Goal: Task Accomplishment & Management: Complete application form

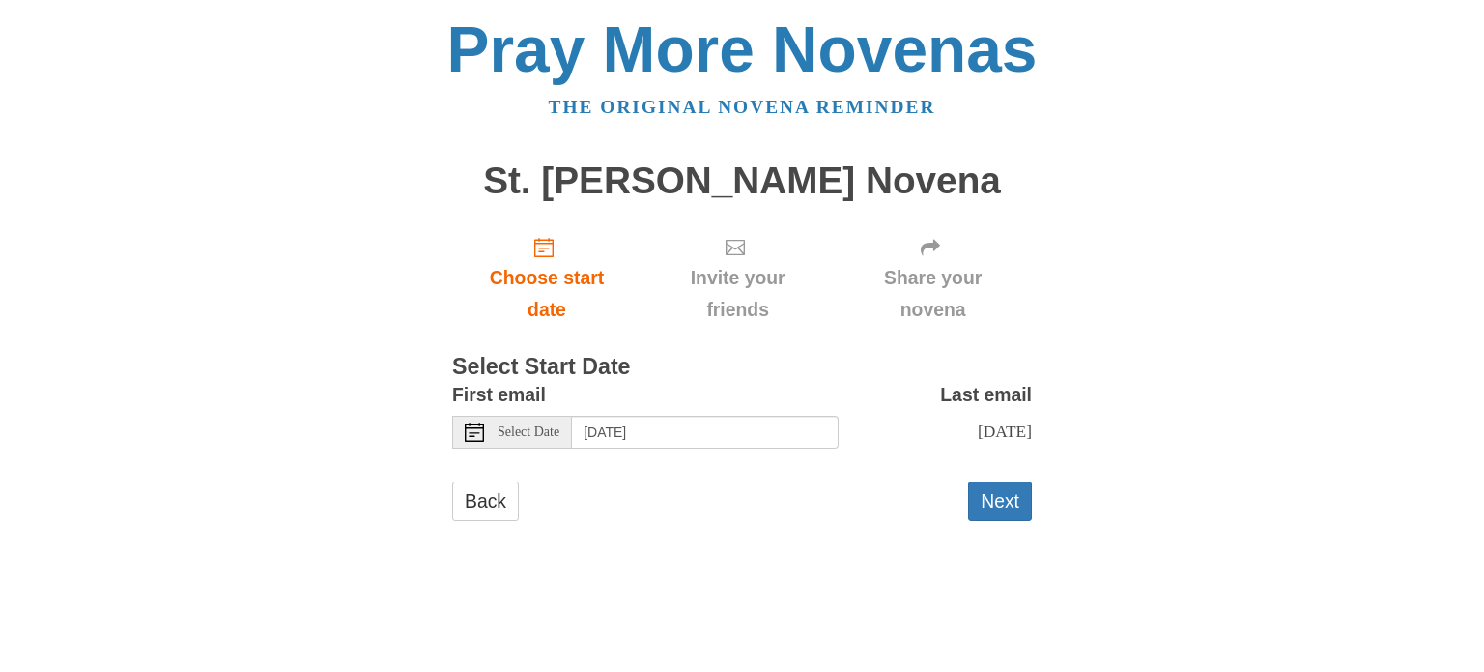
click at [478, 434] on icon at bounding box center [474, 431] width 19 height 19
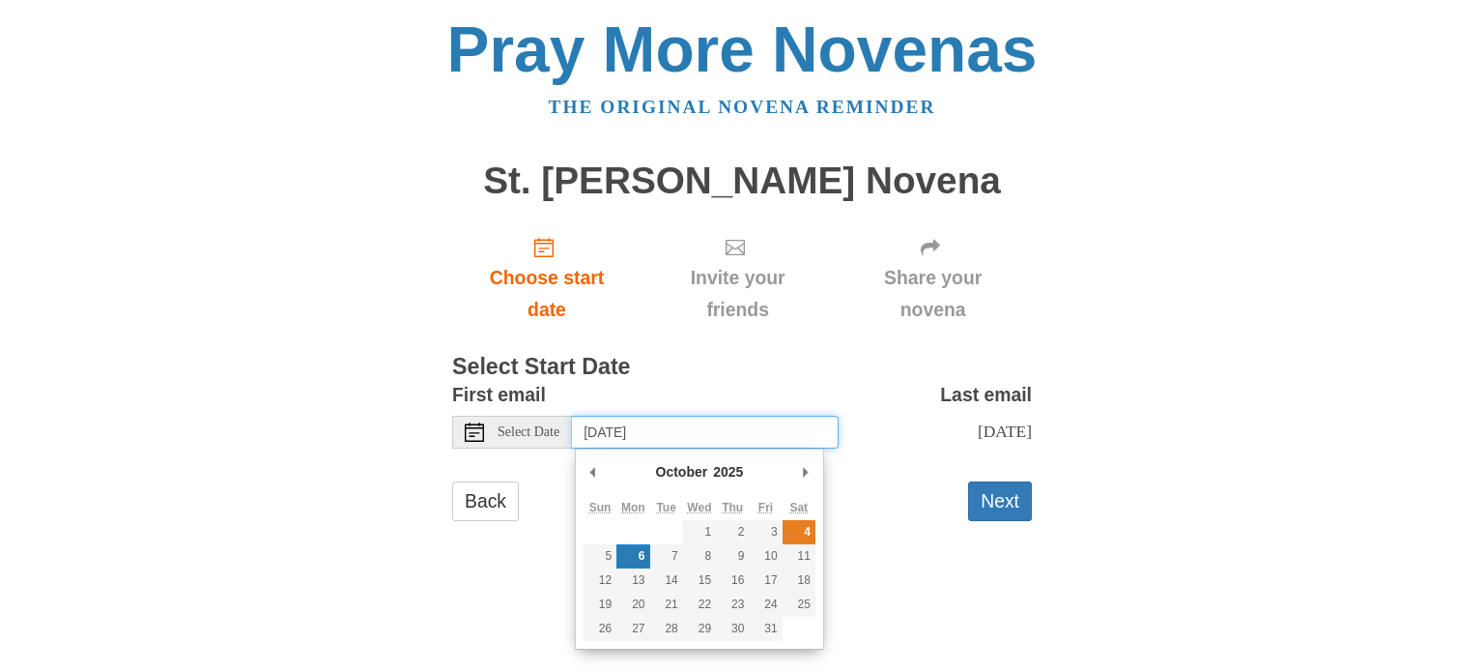
type input "Saturday, October 4th"
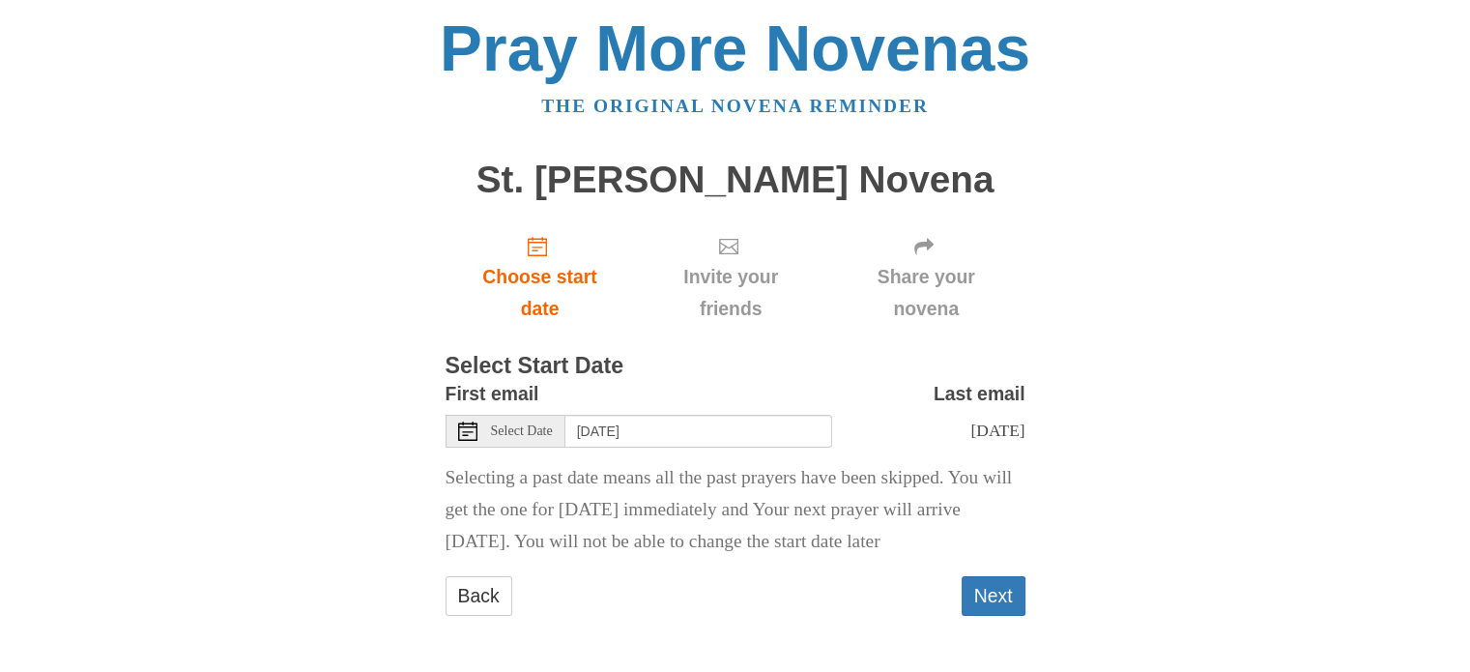
scroll to position [32, 0]
click at [997, 591] on button "Next" at bounding box center [994, 596] width 64 height 40
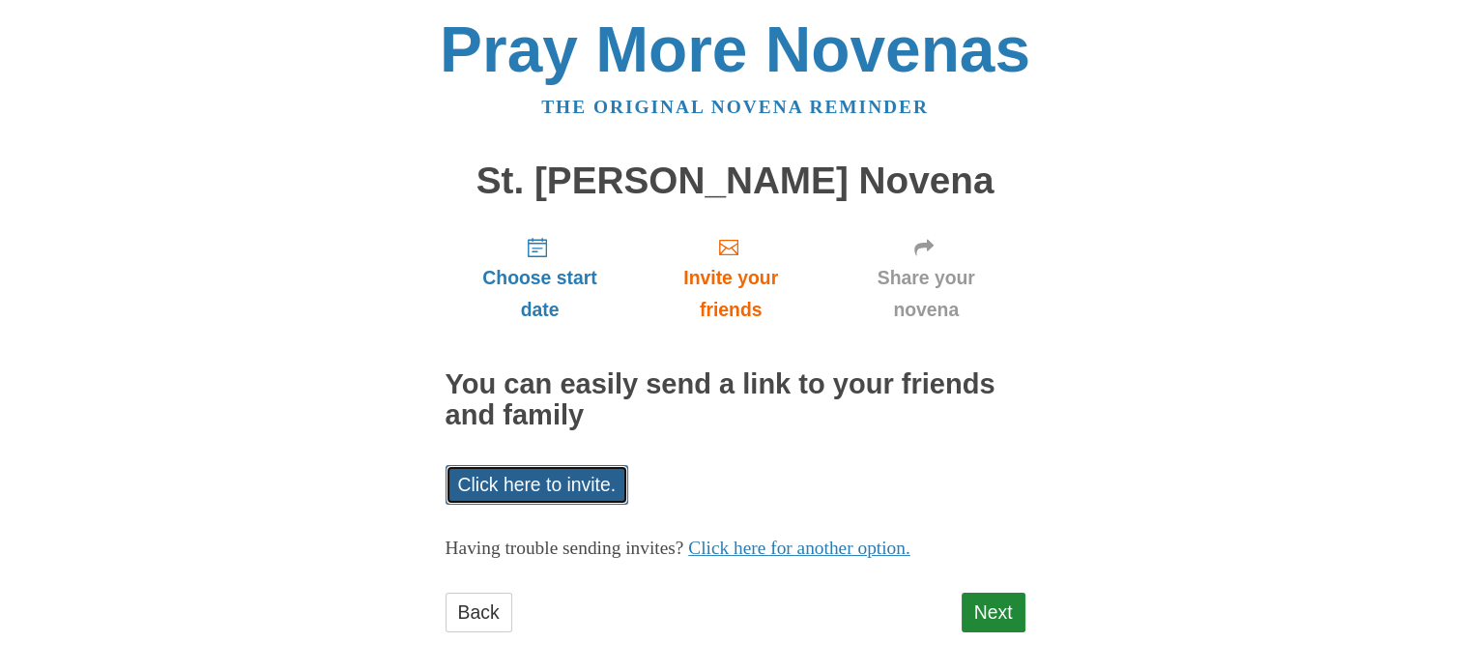
click at [586, 482] on link "Click here to invite." at bounding box center [538, 485] width 184 height 40
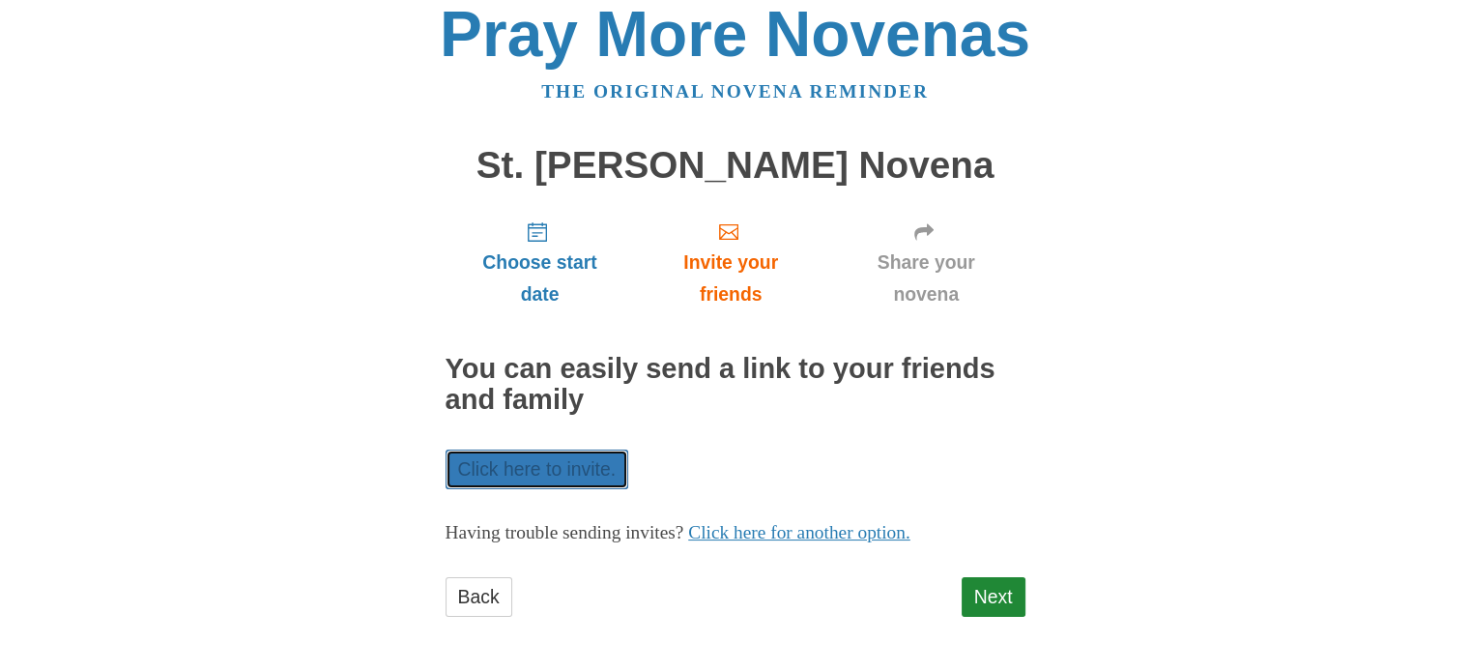
click at [559, 472] on link "Click here to invite." at bounding box center [538, 469] width 184 height 40
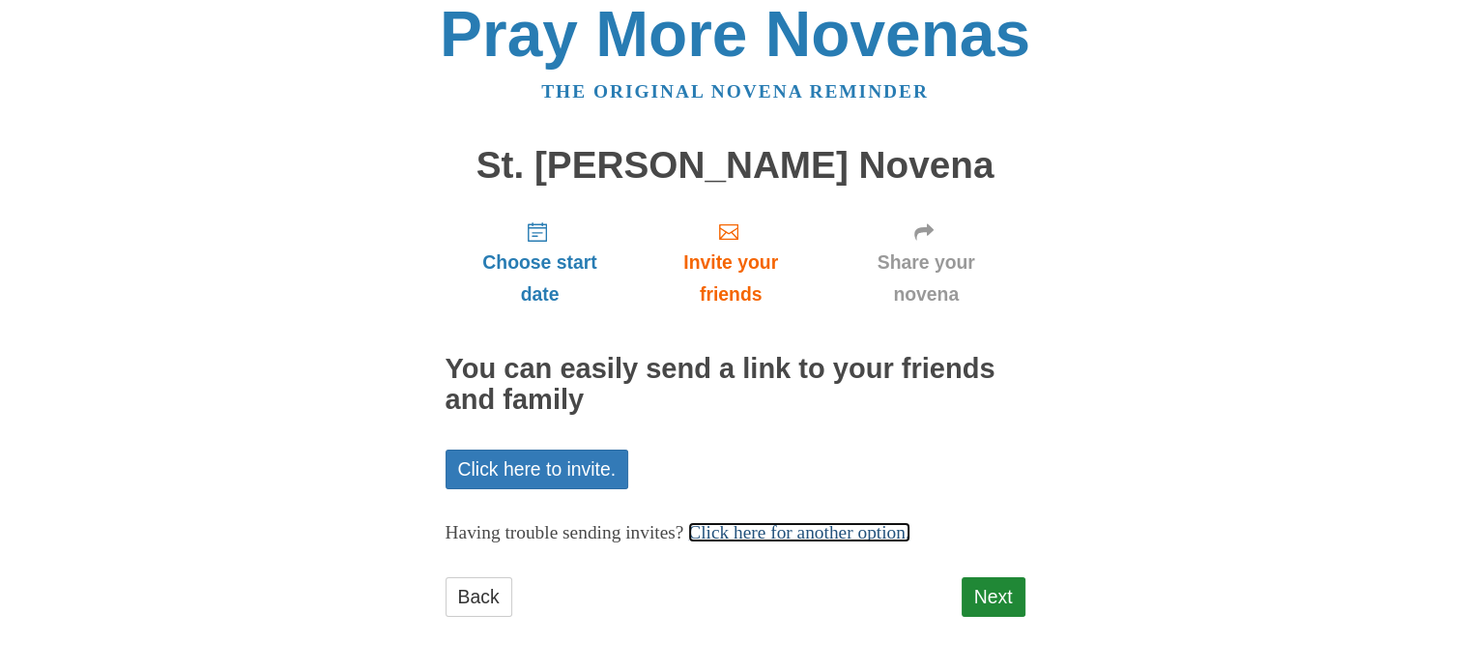
click at [824, 533] on link "Click here for another option." at bounding box center [799, 532] width 222 height 20
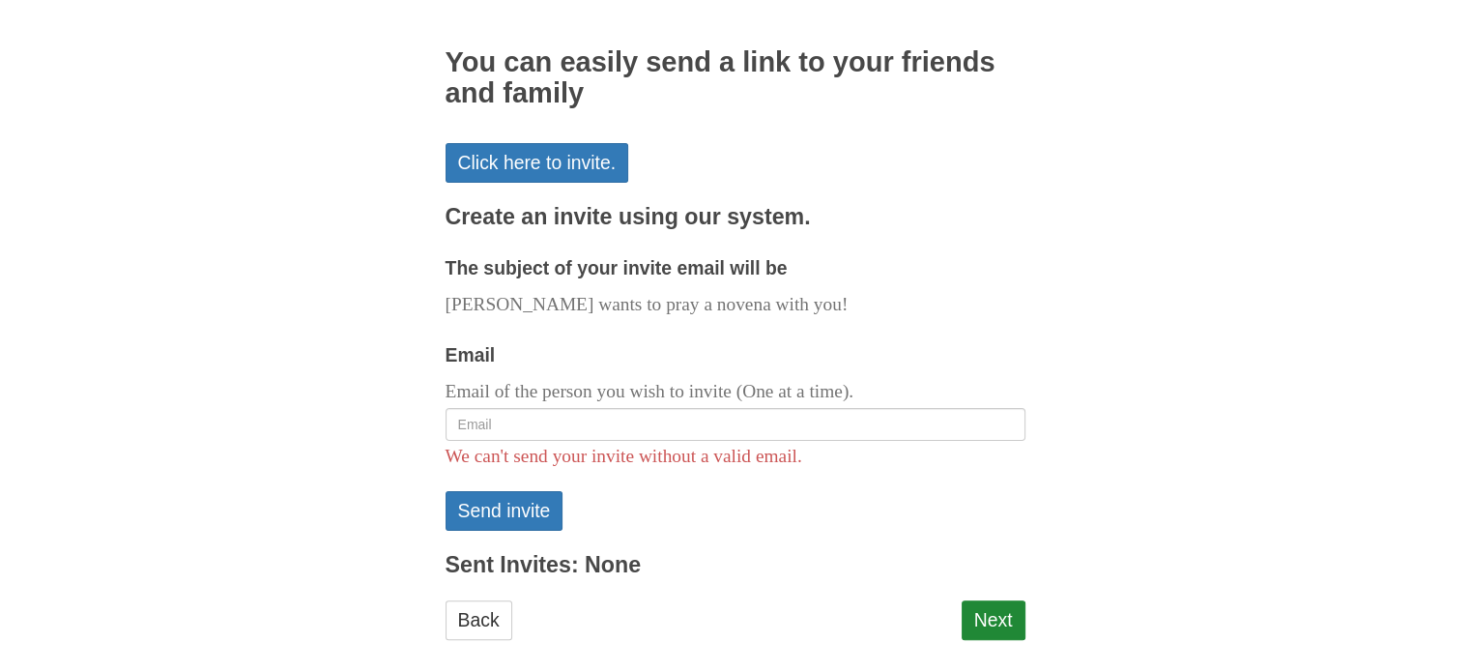
scroll to position [344, 0]
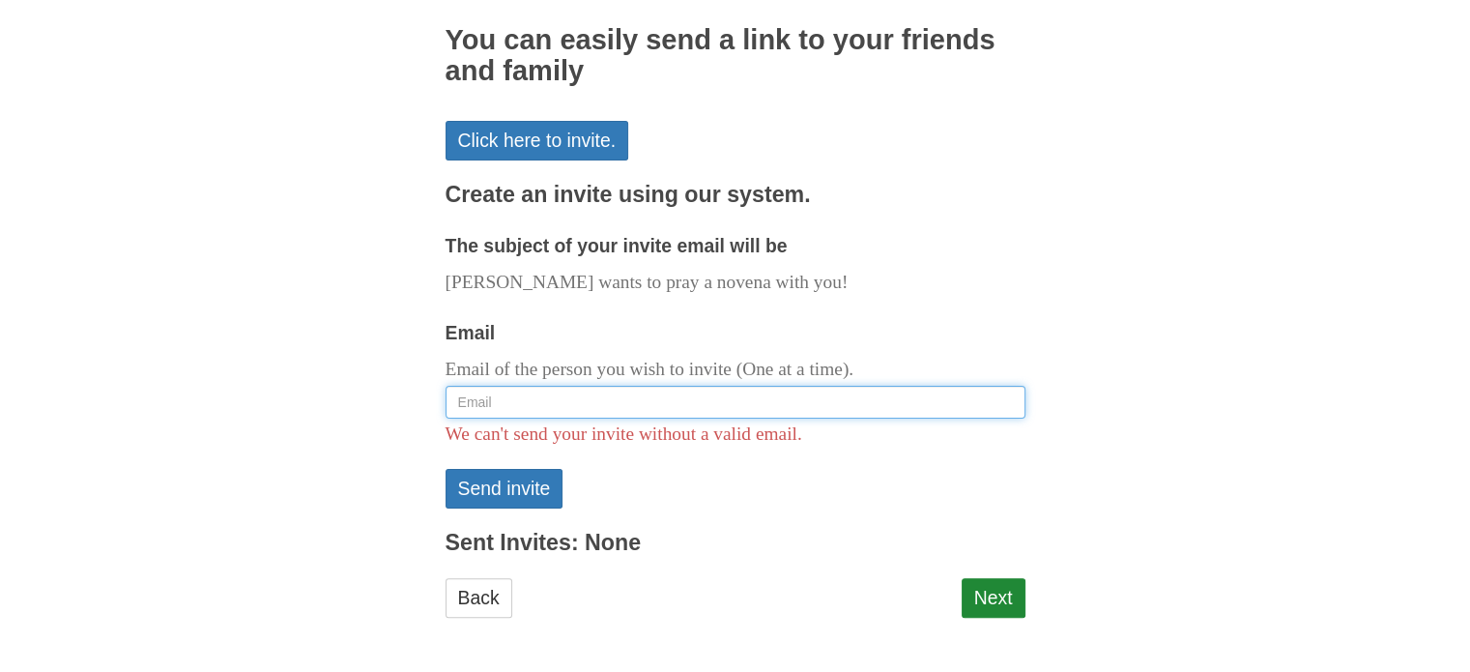
click at [767, 407] on input "Email" at bounding box center [736, 402] width 580 height 33
type input "[EMAIL_ADDRESS][DOMAIN_NAME]"
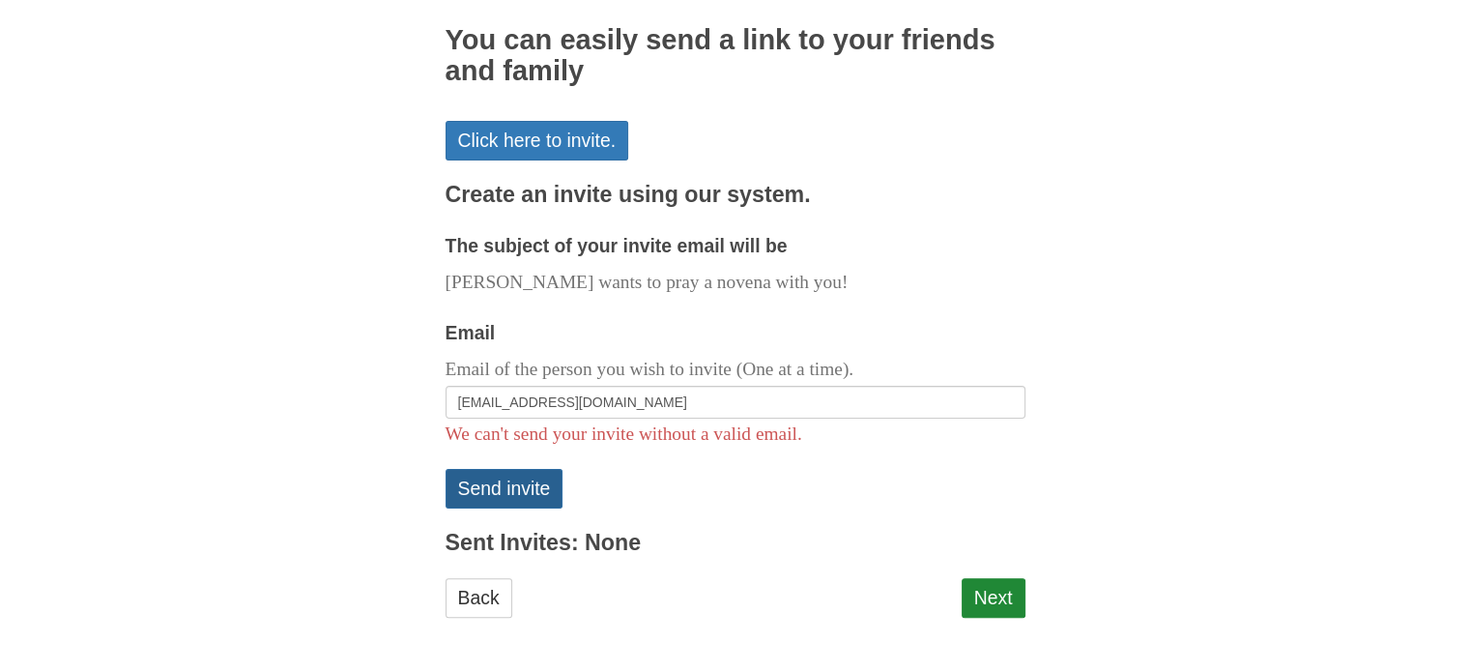
click at [529, 478] on button "Send invite" at bounding box center [505, 489] width 118 height 40
click at [509, 492] on button "Send invite" at bounding box center [505, 489] width 118 height 40
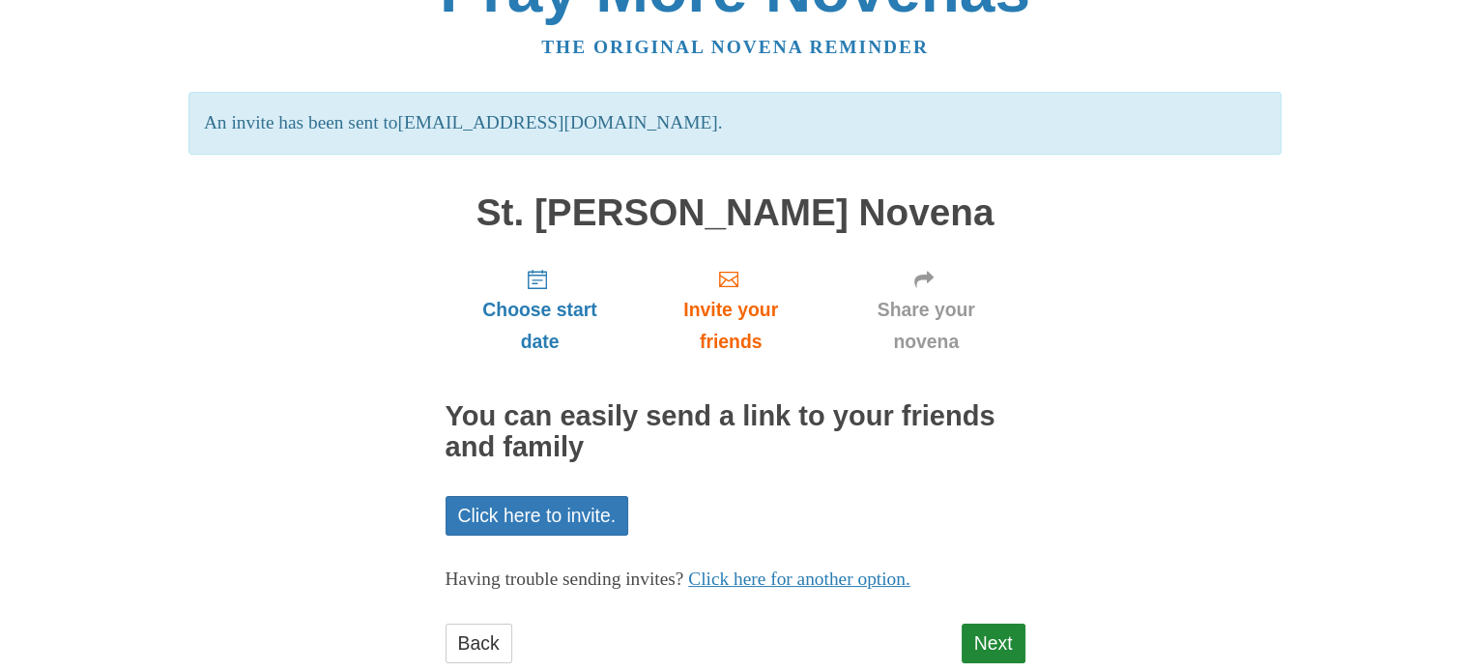
scroll to position [106, 0]
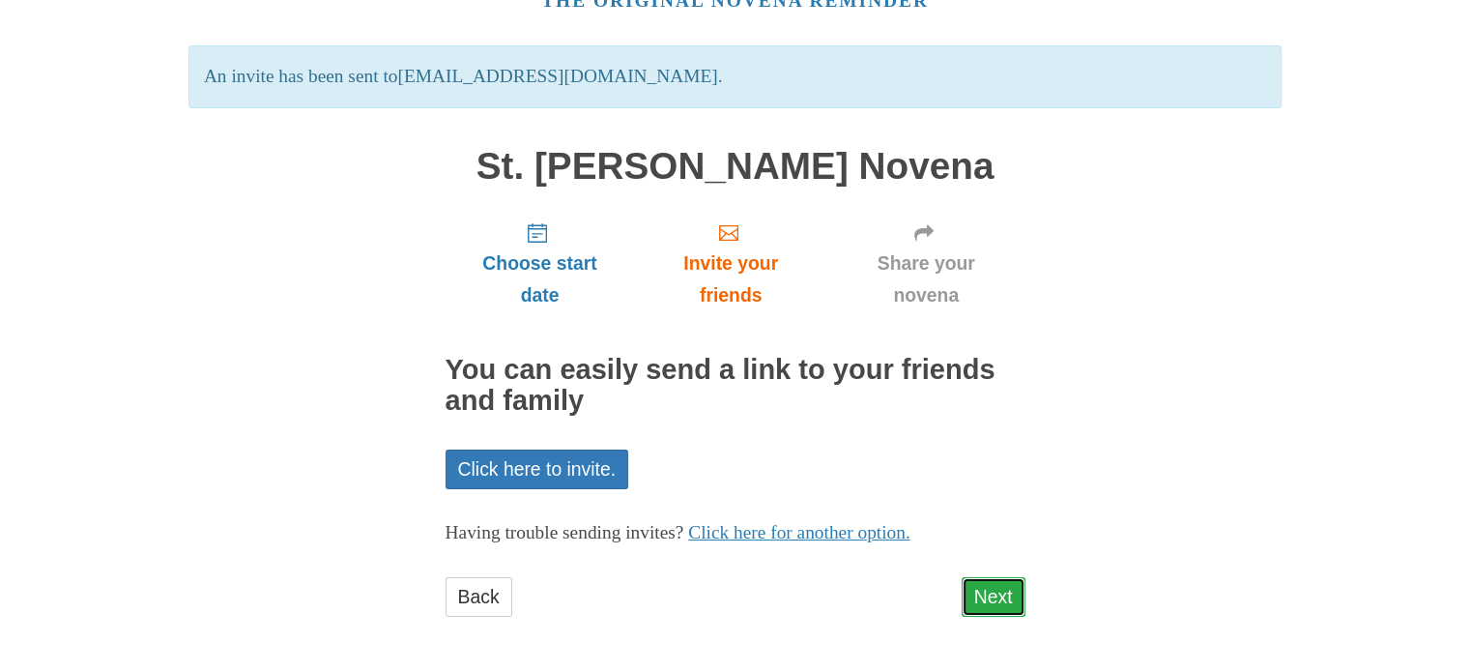
click at [1013, 607] on link "Next" at bounding box center [994, 597] width 64 height 40
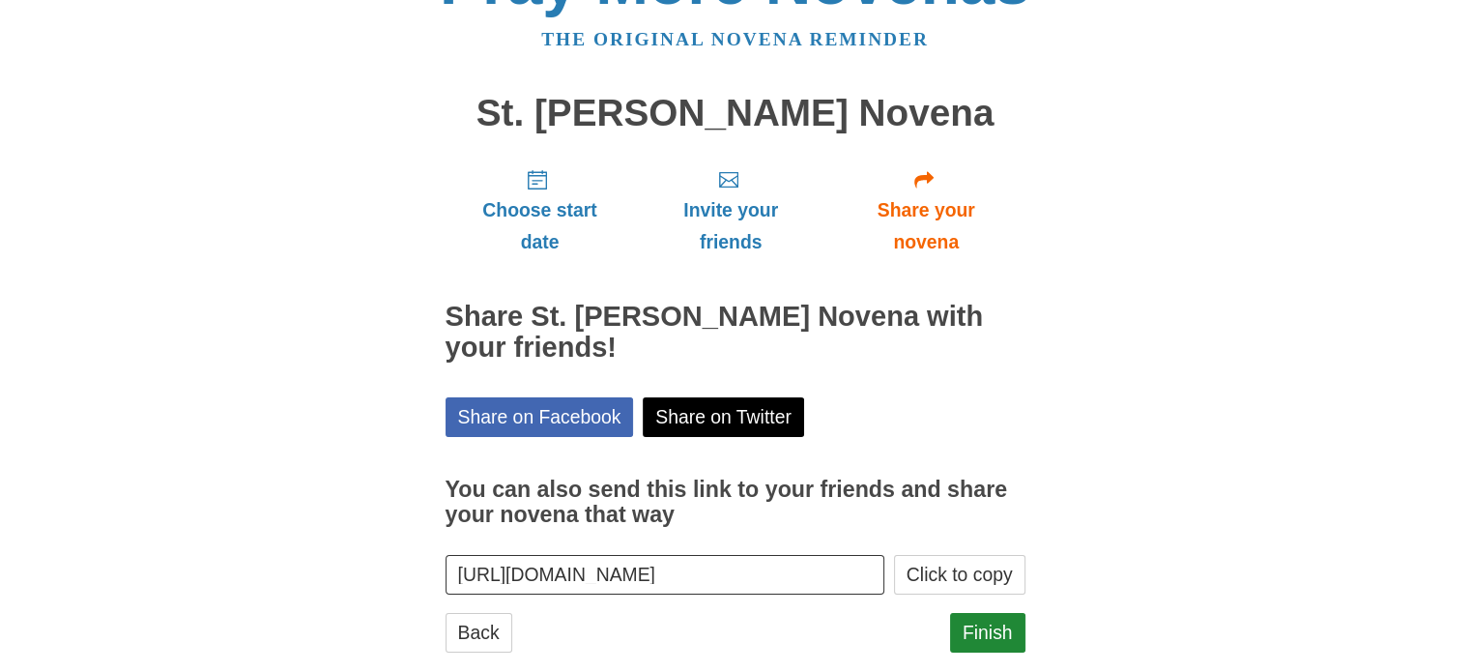
scroll to position [103, 0]
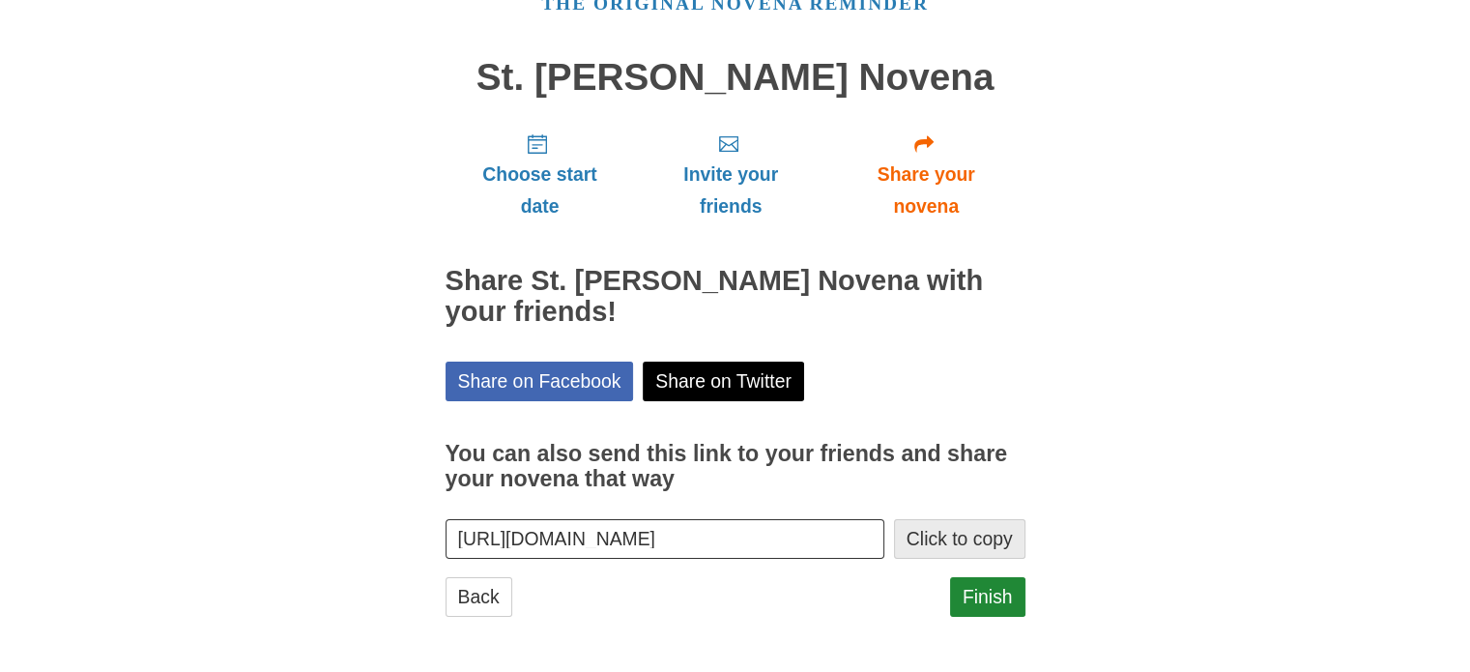
click at [949, 536] on button "Click to copy" at bounding box center [959, 539] width 131 height 40
click at [988, 603] on link "Finish" at bounding box center [987, 597] width 75 height 40
